Goal: Complete application form

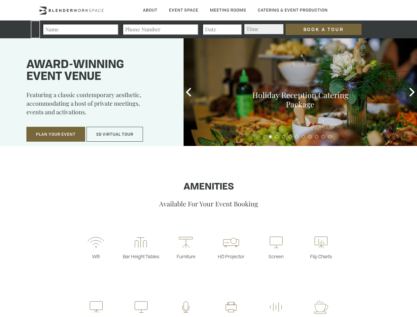
click at [318, 29] on input "Book a Tour" at bounding box center [323, 29] width 76 height 11
click at [56, 134] on button "Plan Your Event" at bounding box center [55, 134] width 59 height 15
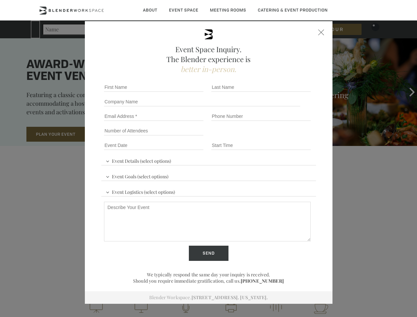
click at [115, 134] on input "Number of Attendees" at bounding box center [153, 130] width 99 height 9
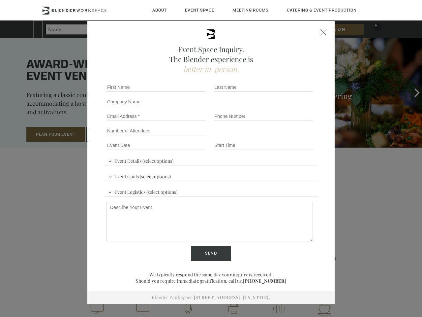
click at [188, 92] on div "First name *" at bounding box center [157, 87] width 107 height 15
click at [412, 92] on div "Event Space Inquiry. The Blender experience is better in-person. Event Details …" at bounding box center [211, 158] width 422 height 317
click at [270, 137] on fieldset "Number of Attendees Budget Range" at bounding box center [211, 130] width 214 height 15
click at [277, 137] on fieldset "Number of Attendees Budget Range" at bounding box center [211, 130] width 214 height 15
click at [283, 137] on fieldset "Number of Attendees Budget Range" at bounding box center [211, 130] width 214 height 15
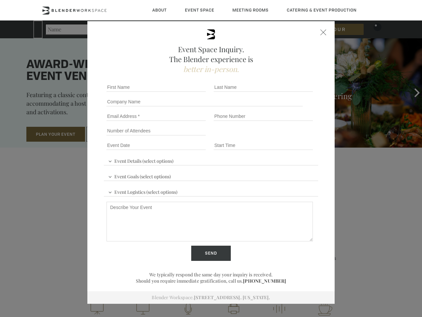
click at [290, 137] on fieldset "Number of Attendees Budget Range" at bounding box center [211, 130] width 214 height 15
click at [297, 137] on fieldset "Number of Attendees Budget Range" at bounding box center [211, 130] width 214 height 15
